Goal: Transaction & Acquisition: Subscribe to service/newsletter

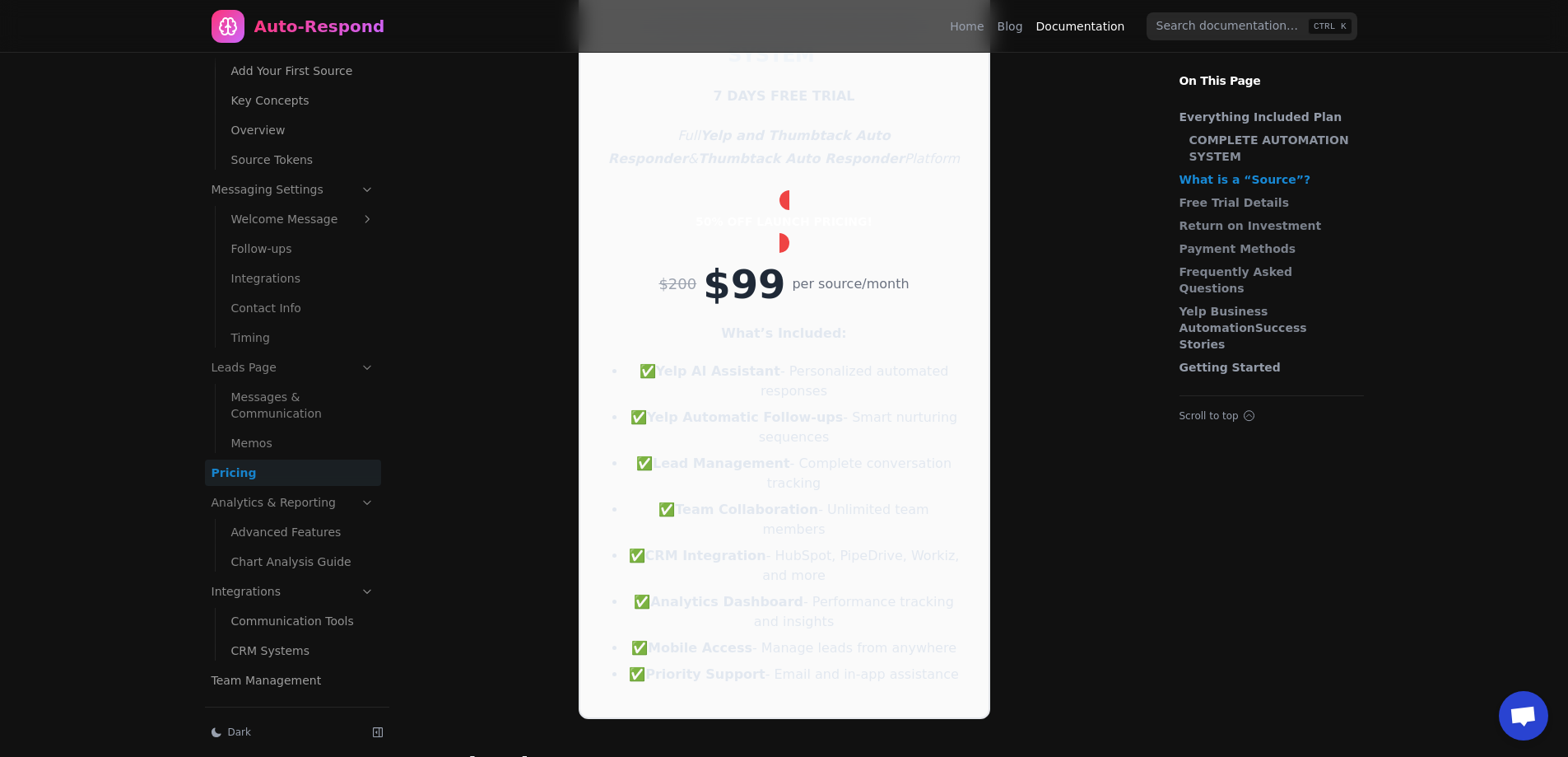
scroll to position [164, 0]
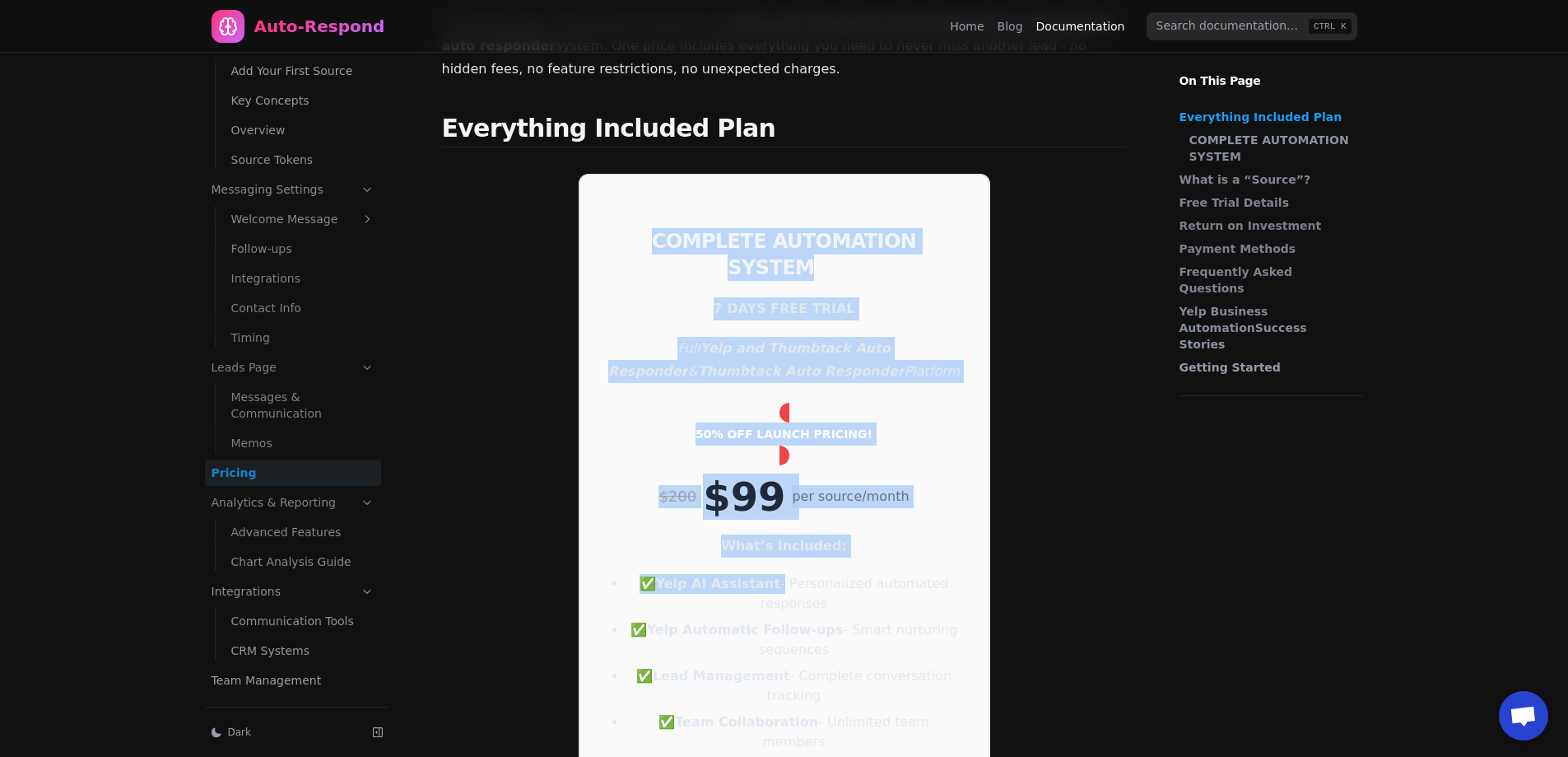
drag, startPoint x: 607, startPoint y: 182, endPoint x: 782, endPoint y: 524, distance: 384.2
click at [782, 524] on div "COMPLETE AUTOMATION SYSTEM 7 DAYS FREE TRIAL Full Yelp and Thumbtack Auto Respo…" at bounding box center [785, 552] width 412 height 757
click at [804, 538] on strong "What’s Included:" at bounding box center [784, 545] width 126 height 15
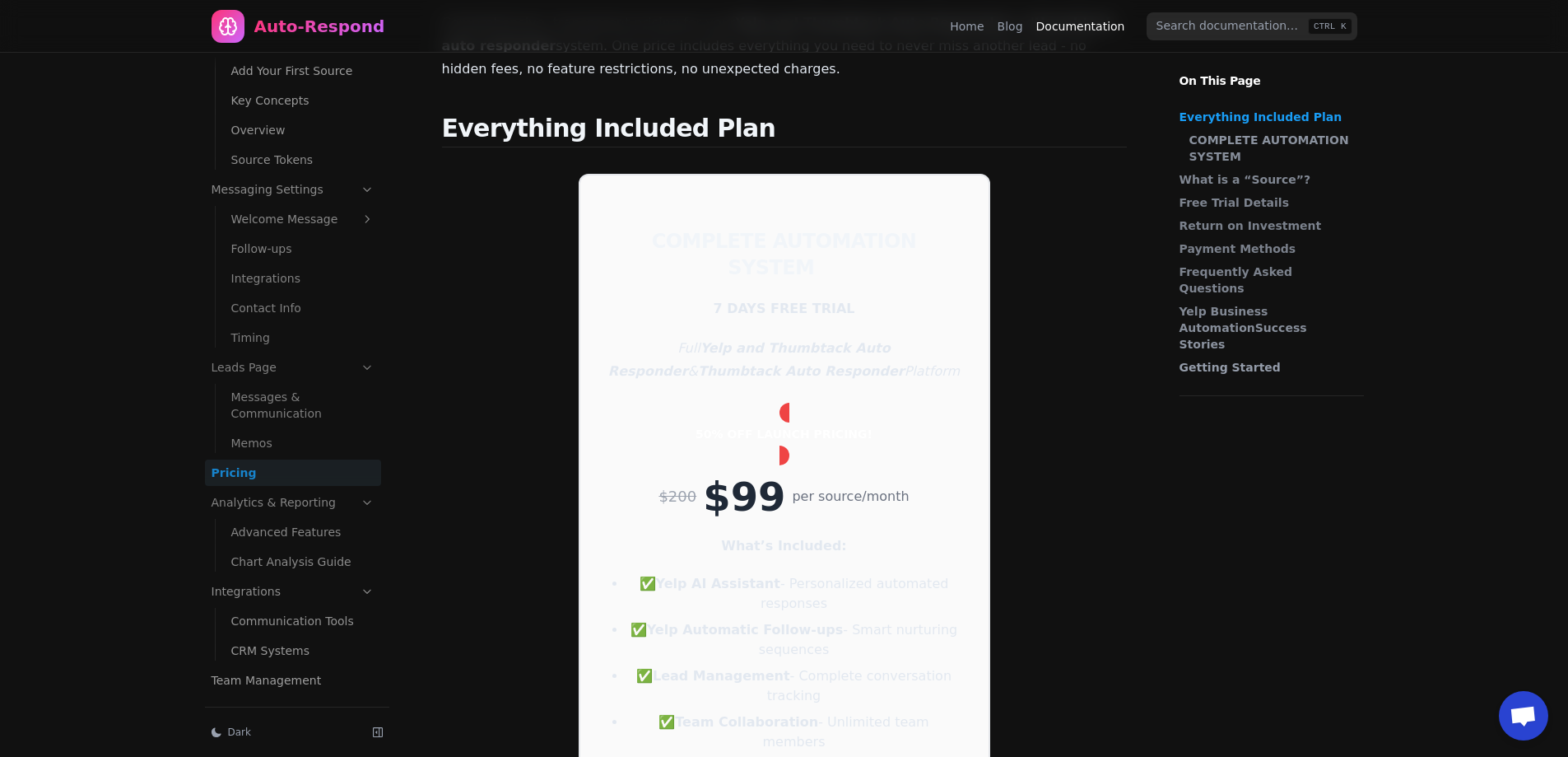
click at [976, 521] on div "COMPLETE AUTOMATION SYSTEM 7 DAYS FREE TRIAL Full Yelp and Thumbtack Auto Respo…" at bounding box center [785, 552] width 412 height 757
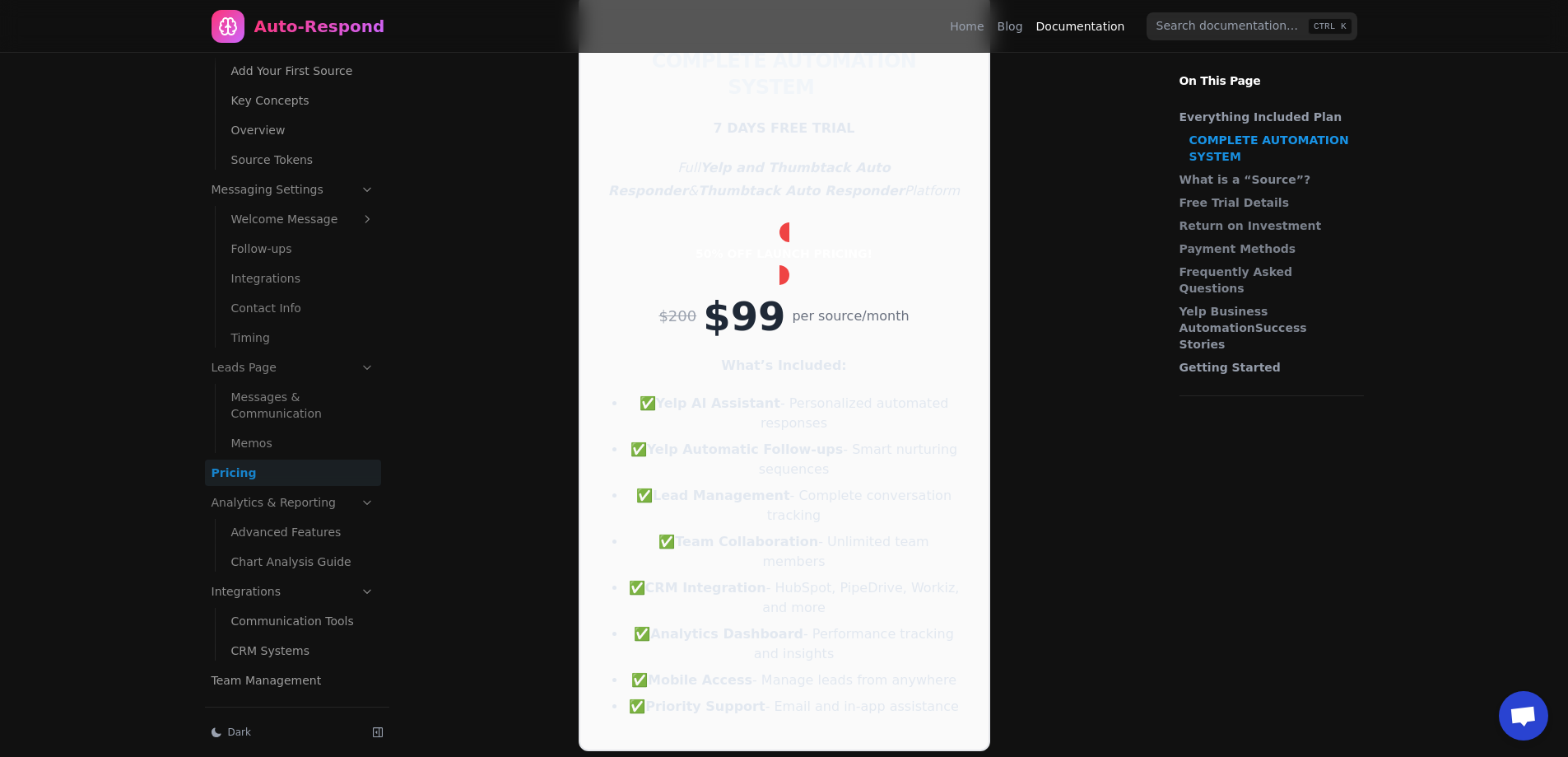
scroll to position [330, 0]
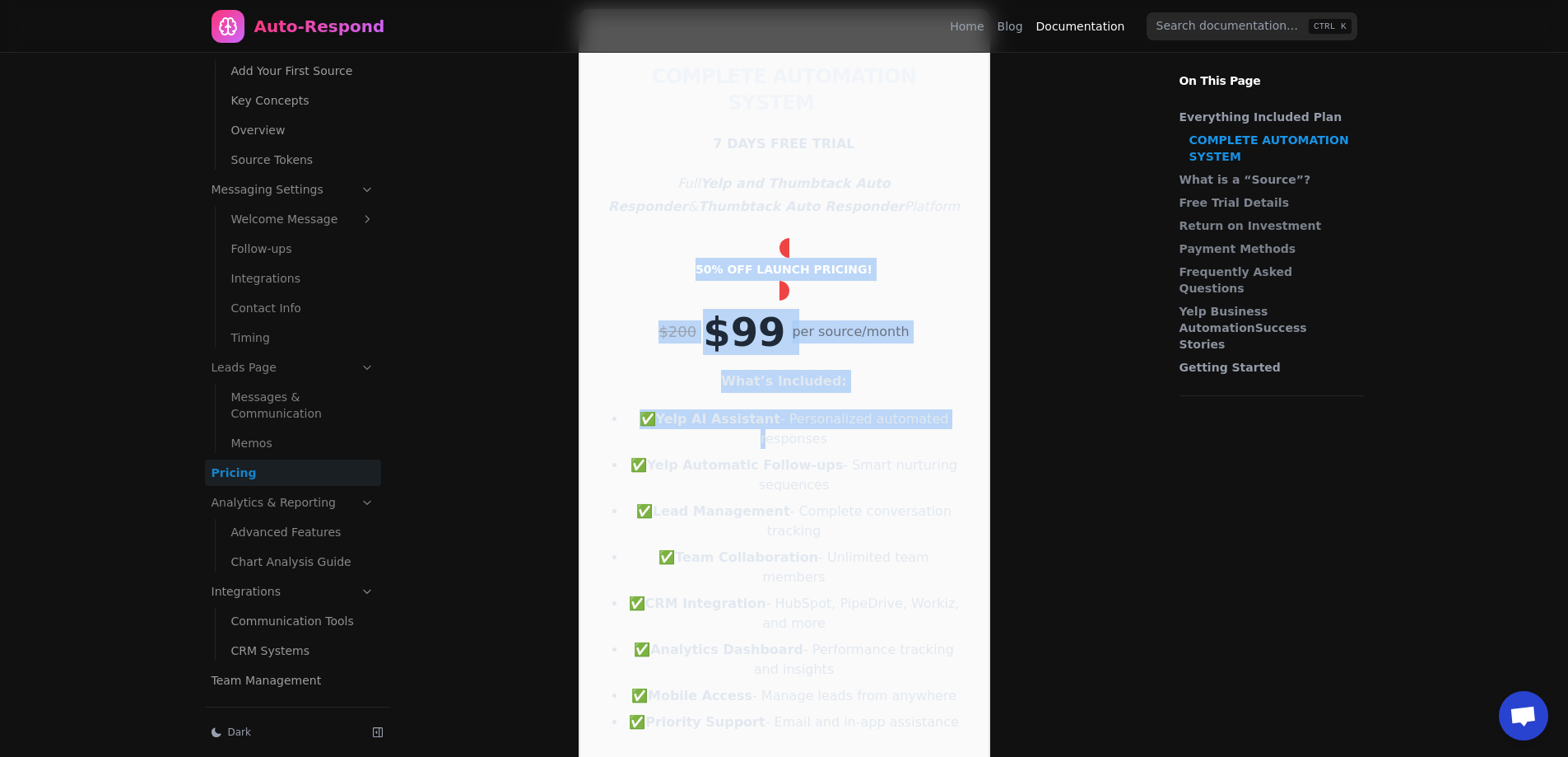
drag, startPoint x: 662, startPoint y: 232, endPoint x: 704, endPoint y: 387, distance: 160.6
click at [704, 387] on div "COMPLETE AUTOMATION SYSTEM 7 DAYS FREE TRIAL Full Yelp and Thumbtack Auto Respo…" at bounding box center [785, 387] width 412 height 757
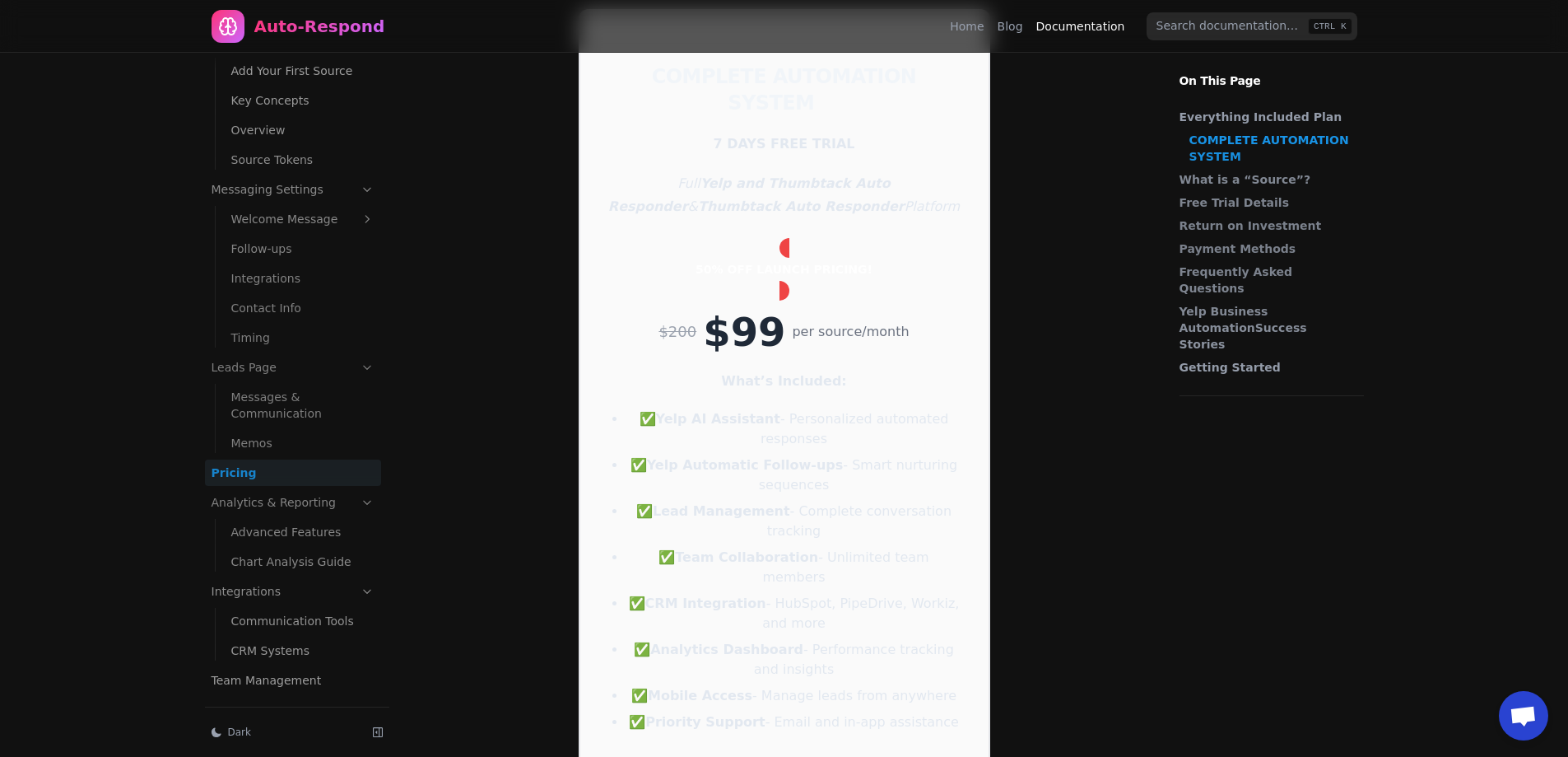
click at [767, 409] on ul "✅ Yelp AI Assistant - Personalized automated responses ✅ Yelp Automatic Follow-…" at bounding box center [794, 570] width 335 height 323
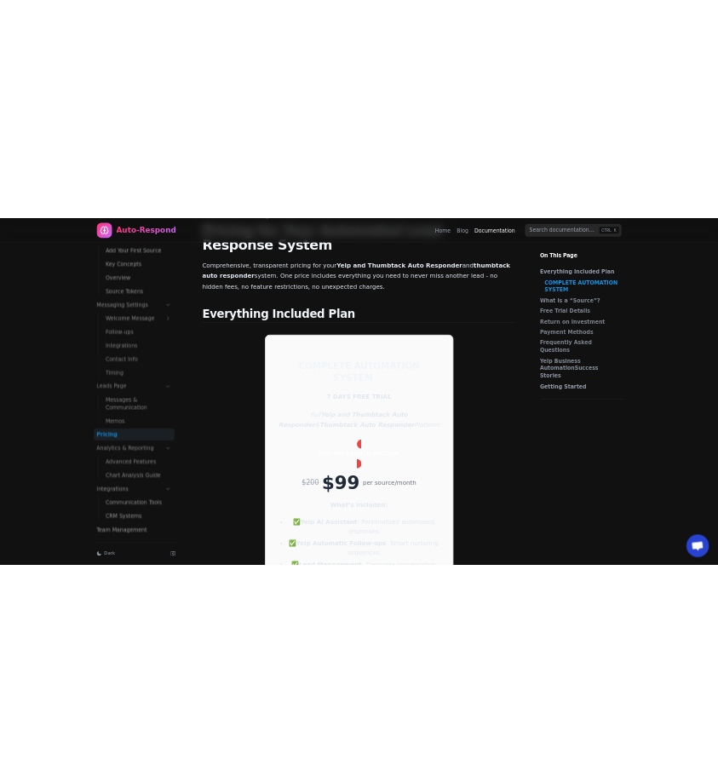
scroll to position [85, 0]
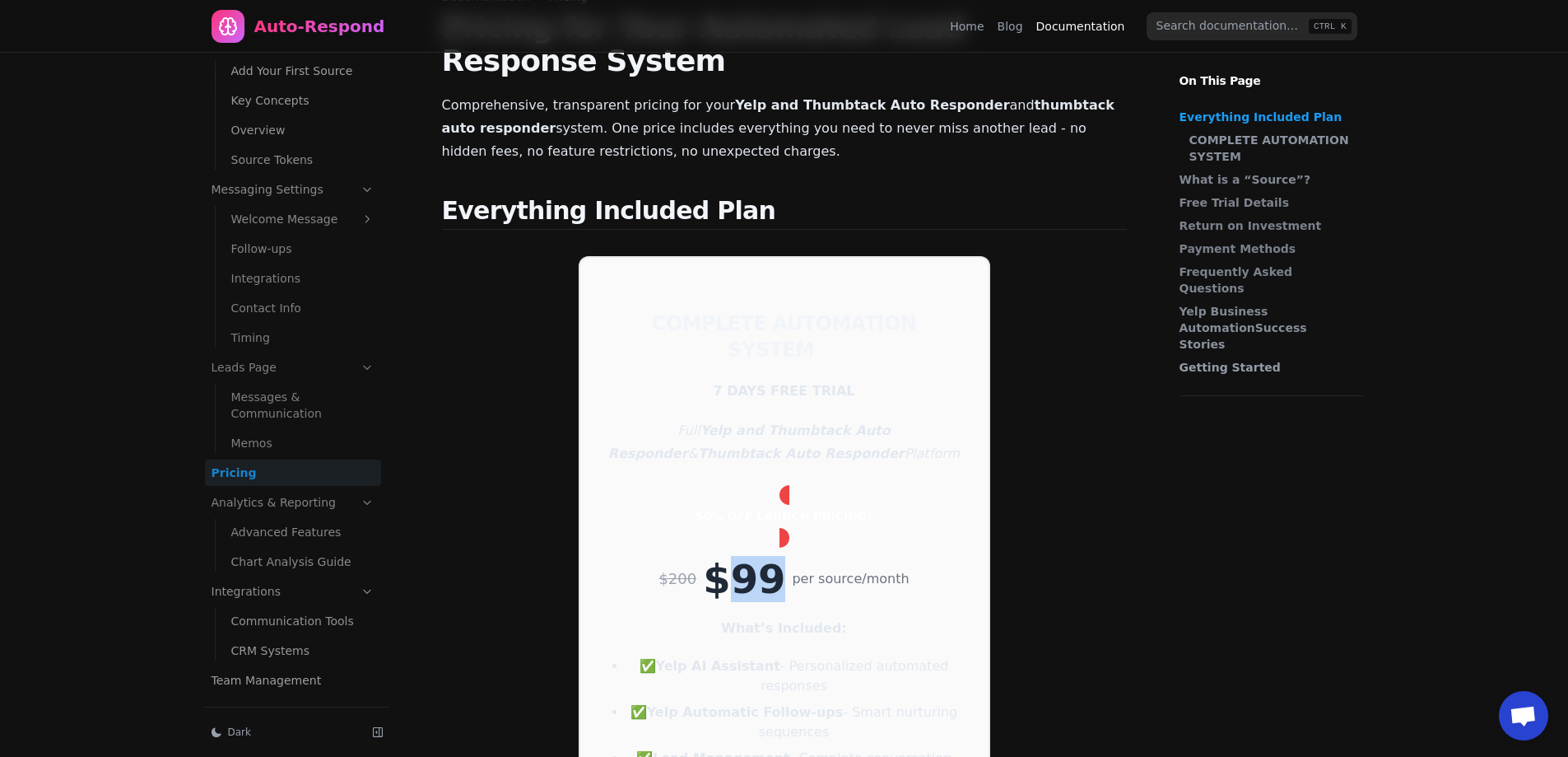
drag, startPoint x: 773, startPoint y: 512, endPoint x: 735, endPoint y: 510, distance: 38.1
click at [735, 568] on p "$99" at bounding box center [743, 579] width 82 height 23
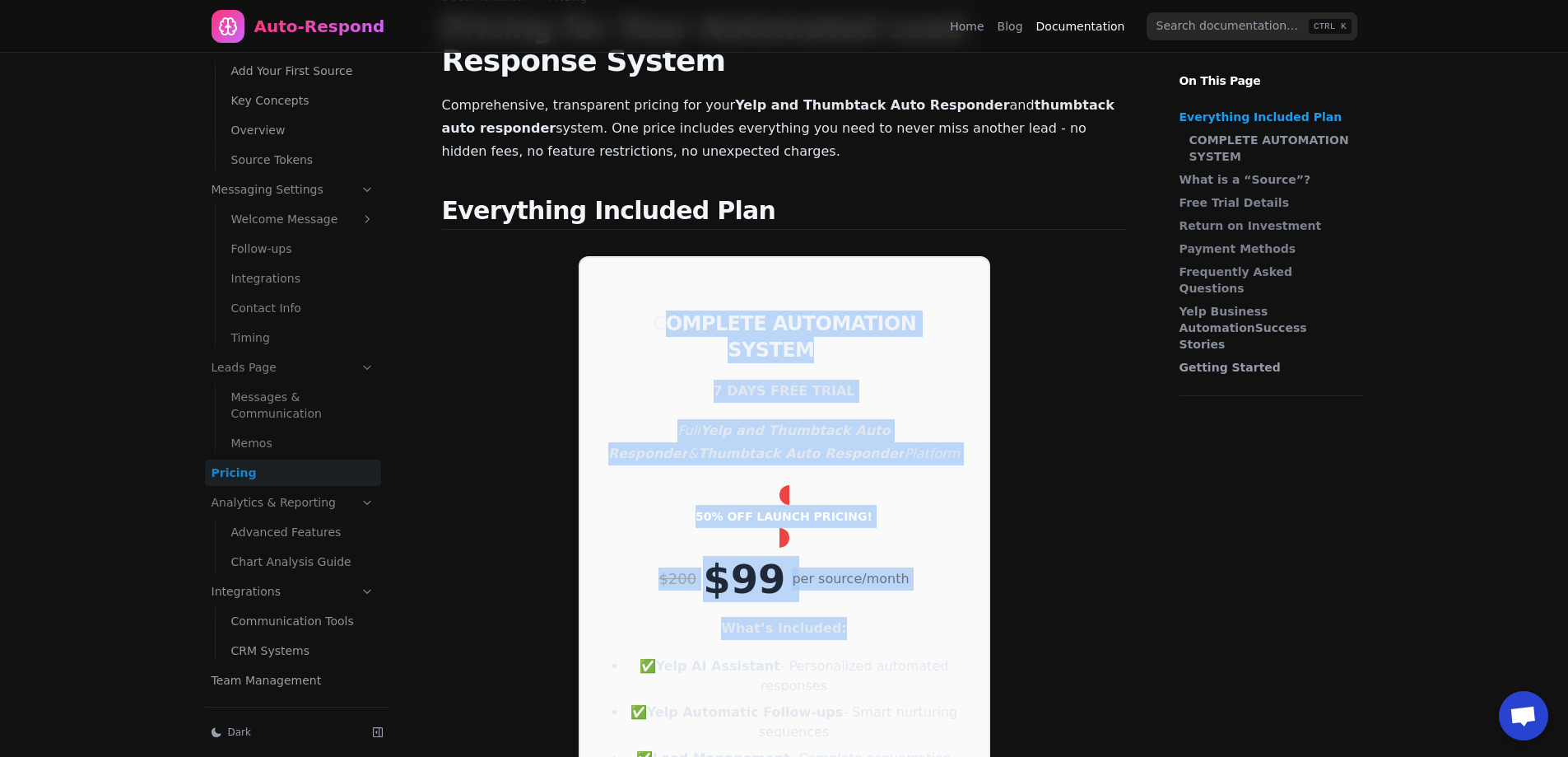
drag, startPoint x: 624, startPoint y: 249, endPoint x: 876, endPoint y: 557, distance: 398.0
click at [876, 557] on div "COMPLETE AUTOMATION SYSTEM 7 DAYS FREE TRIAL Full Yelp and Thumbtack Auto Respo…" at bounding box center [785, 634] width 412 height 757
click at [876, 617] on p "What’s Included:" at bounding box center [785, 628] width 356 height 23
drag, startPoint x: 882, startPoint y: 564, endPoint x: 538, endPoint y: 231, distance: 478.8
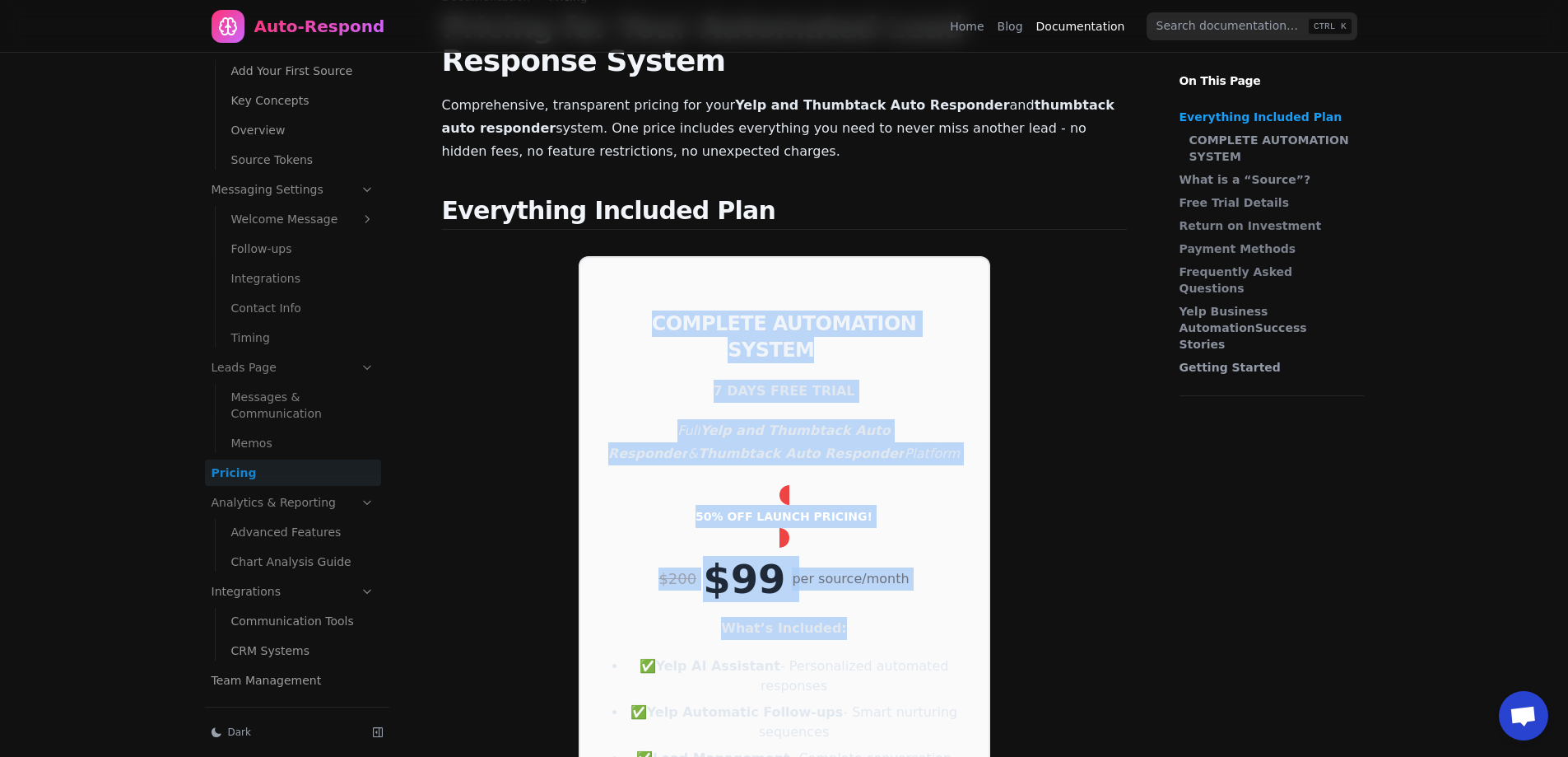
click at [652, 312] on strong "COMPLETE AUTOMATION SYSTEM" at bounding box center [783, 336] width 264 height 49
drag, startPoint x: 589, startPoint y: 275, endPoint x: 829, endPoint y: 573, distance: 382.6
click at [829, 573] on div "COMPLETE AUTOMATION SYSTEM 7 DAYS FREE TRIAL Full Yelp and Thumbtack Auto Respo…" at bounding box center [785, 634] width 412 height 757
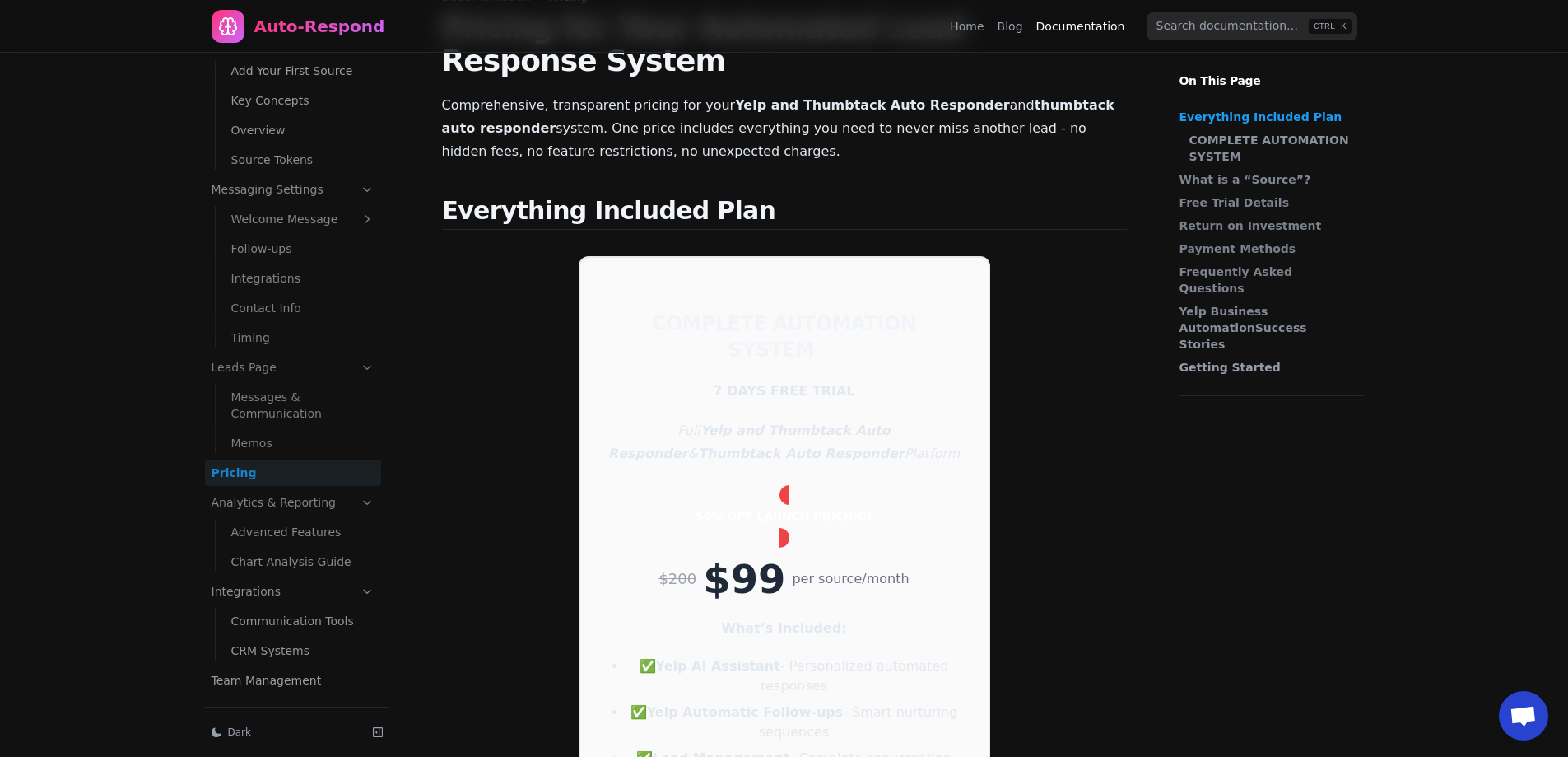
click at [858, 617] on p "What’s Included:" at bounding box center [785, 628] width 356 height 23
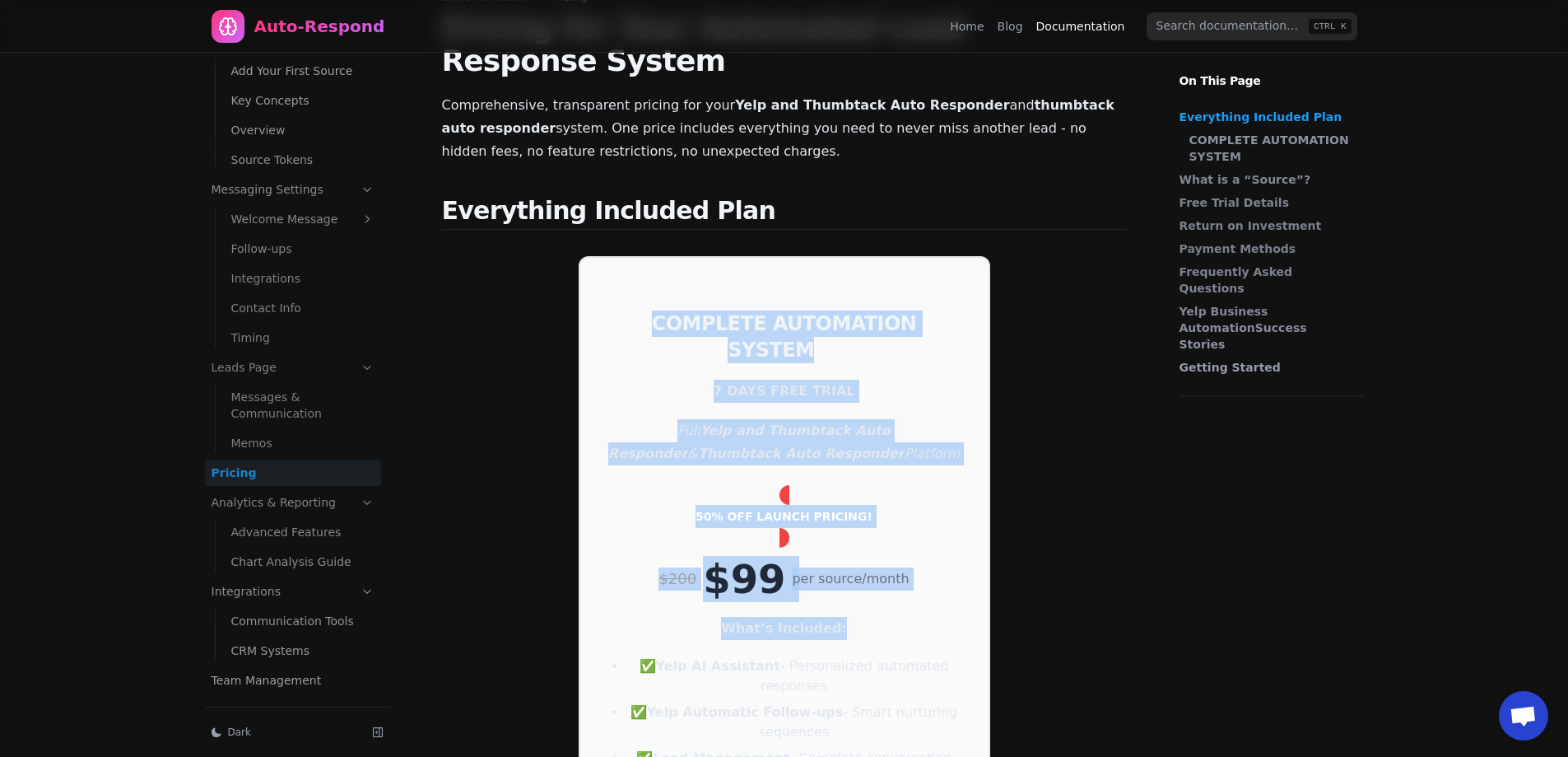
drag, startPoint x: 880, startPoint y: 573, endPoint x: 545, endPoint y: 252, distance: 464.0
click at [669, 312] on strong "COMPLETE AUTOMATION SYSTEM" at bounding box center [783, 336] width 264 height 49
drag, startPoint x: 613, startPoint y: 269, endPoint x: 928, endPoint y: 585, distance: 446.2
click at [928, 585] on div "COMPLETE AUTOMATION SYSTEM 7 DAYS FREE TRIAL Full Yelp and Thumbtack Auto Respo…" at bounding box center [785, 634] width 412 height 757
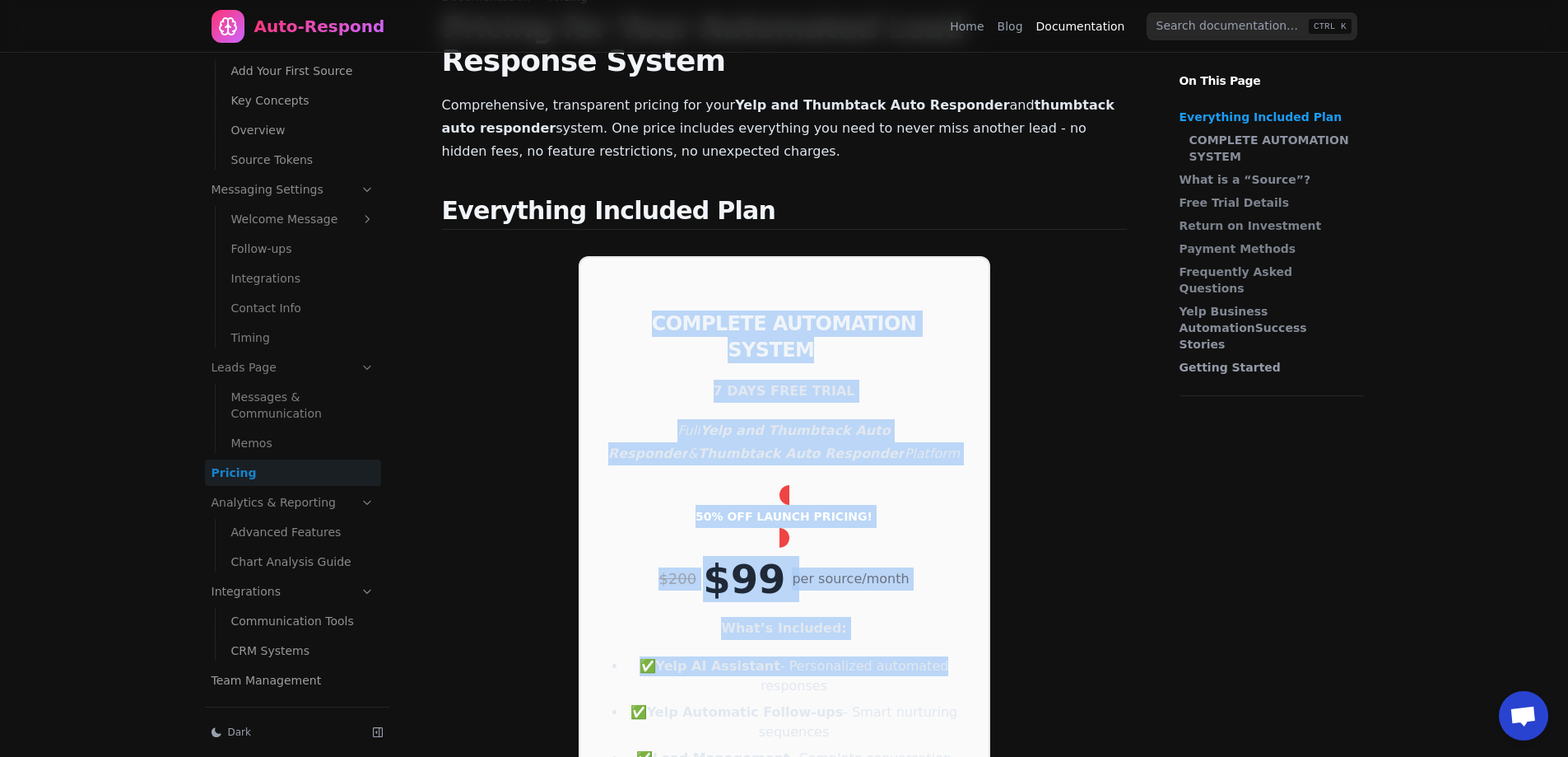
click at [901, 617] on p "What’s Included:" at bounding box center [785, 628] width 356 height 23
drag, startPoint x: 901, startPoint y: 569, endPoint x: 603, endPoint y: 280, distance: 415.1
click at [603, 280] on div "COMPLETE AUTOMATION SYSTEM 7 DAYS FREE TRIAL Full Yelp and Thumbtack Auto Respo…" at bounding box center [785, 634] width 412 height 757
click at [652, 312] on strong "COMPLETE AUTOMATION SYSTEM" at bounding box center [783, 336] width 264 height 49
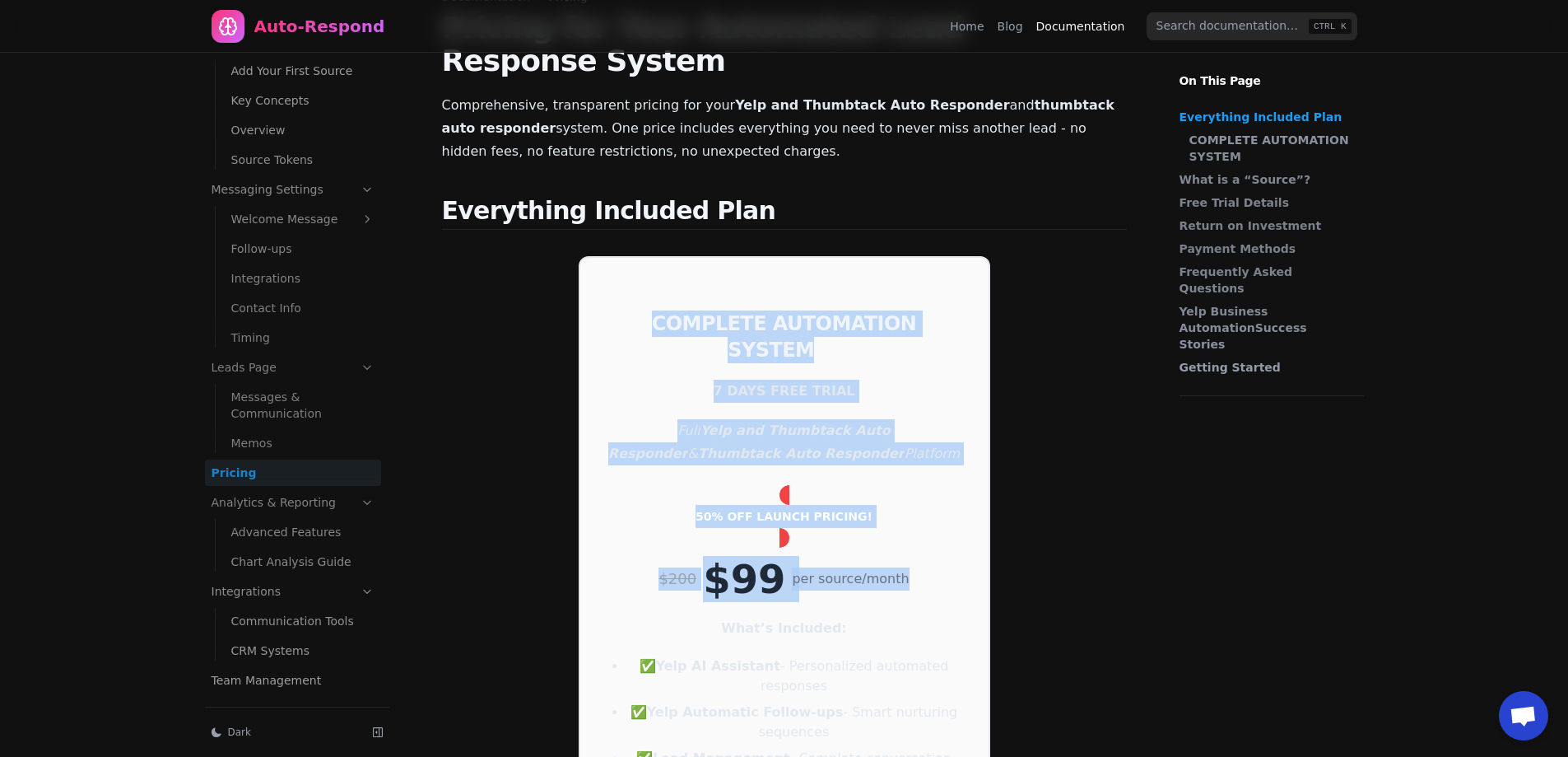
drag, startPoint x: 607, startPoint y: 269, endPoint x: 904, endPoint y: 527, distance: 393.4
click at [904, 527] on div "COMPLETE AUTOMATION SYSTEM 7 DAYS FREE TRIAL Full Yelp and Thumbtack Auto Respo…" at bounding box center [785, 634] width 412 height 757
click at [904, 568] on div "$200 $99 per source/month" at bounding box center [785, 579] width 356 height 23
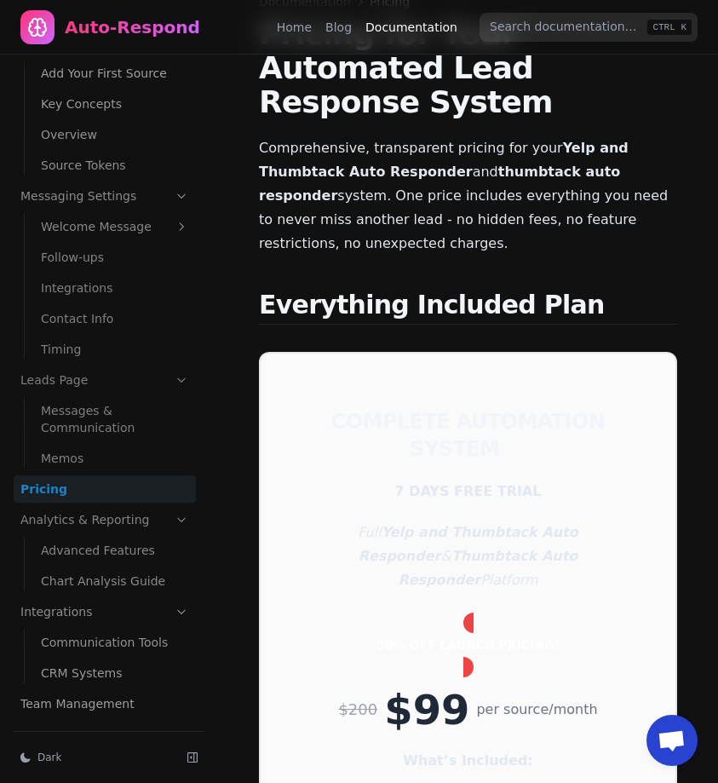
scroll to position [0, 0]
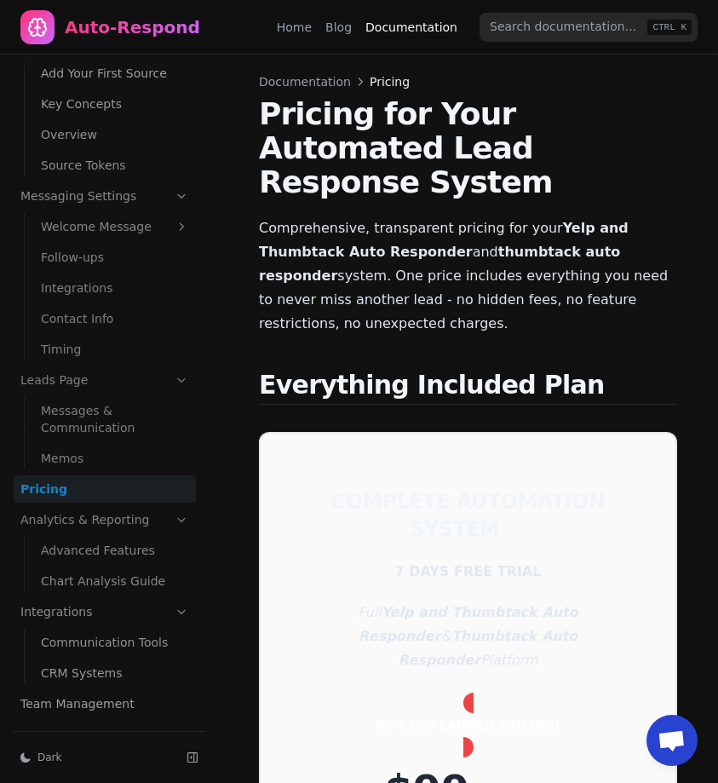
click at [158, 26] on div "Auto-Respond" at bounding box center [132, 27] width 135 height 24
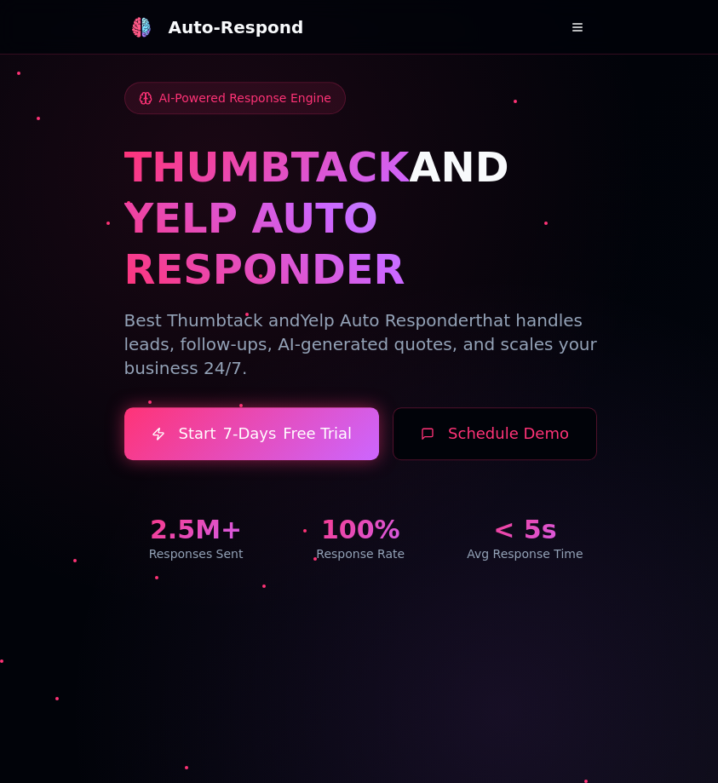
click at [587, 23] on button at bounding box center [577, 27] width 34 height 34
